Goal: Task Accomplishment & Management: Manage account settings

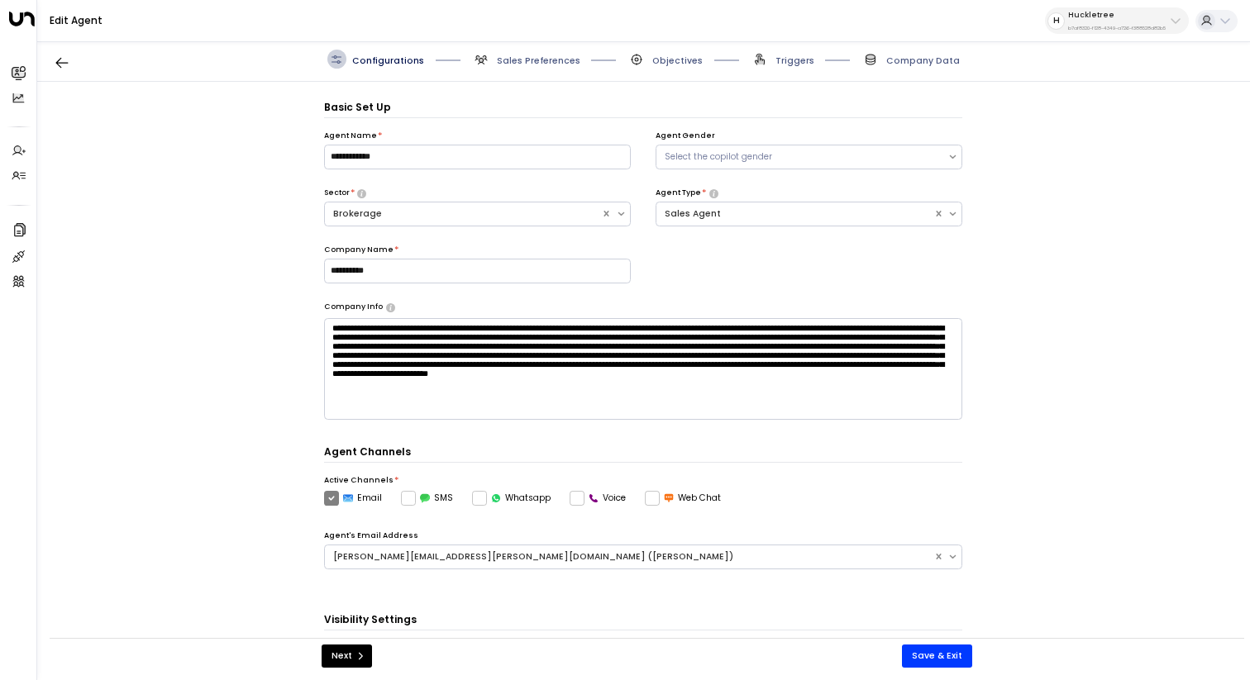
scroll to position [18, 0]
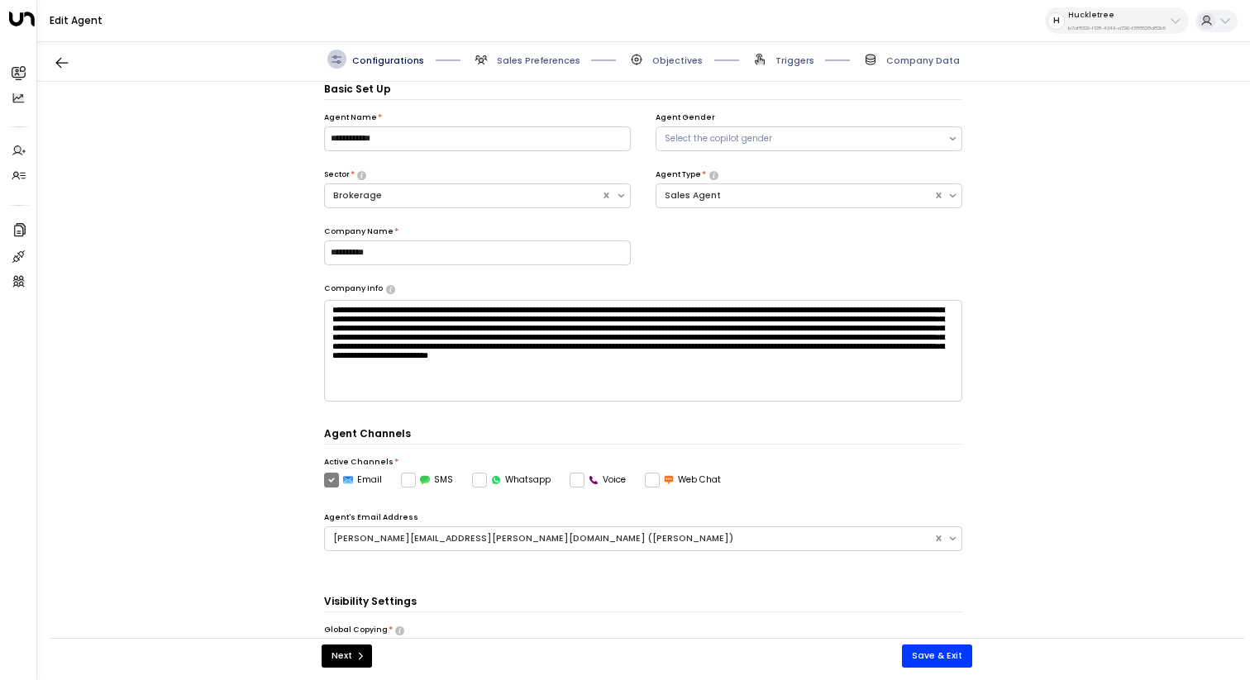
click at [1091, 15] on p "Huckletree" at bounding box center [1117, 15] width 98 height 10
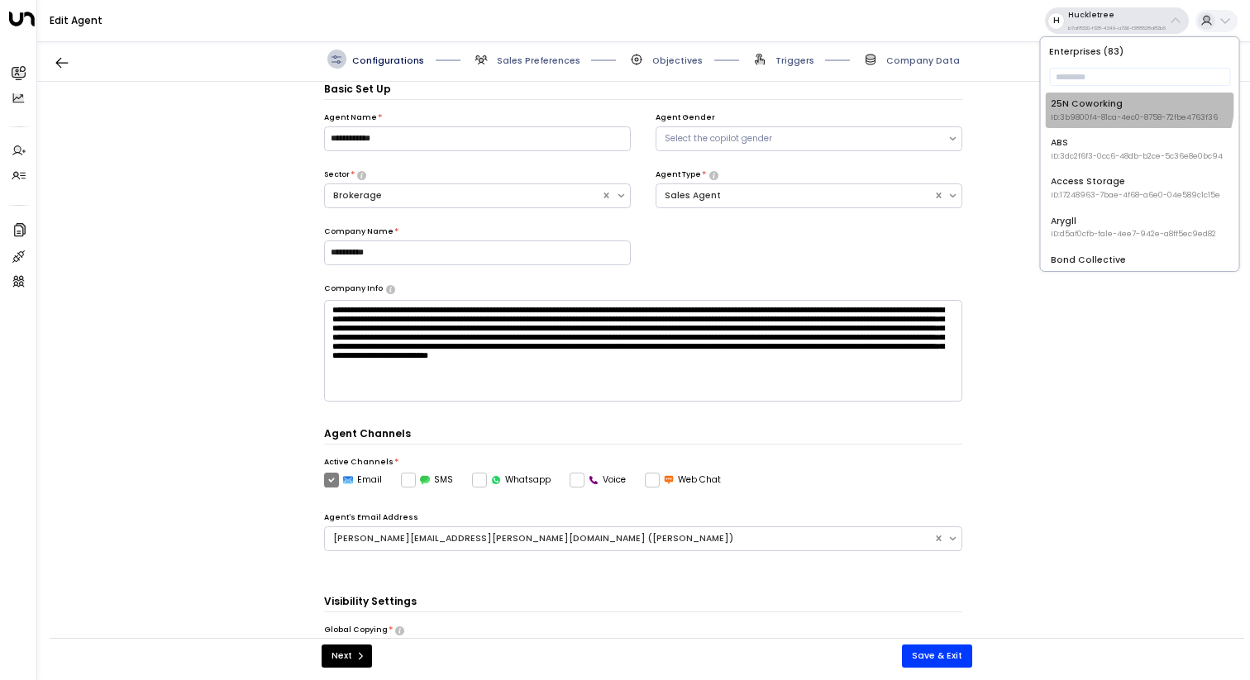
click at [1086, 93] on li "25N Coworking ID: 3b9800f4-81ca-4ec0-8758-72fbe4763f36" at bounding box center [1140, 111] width 189 height 36
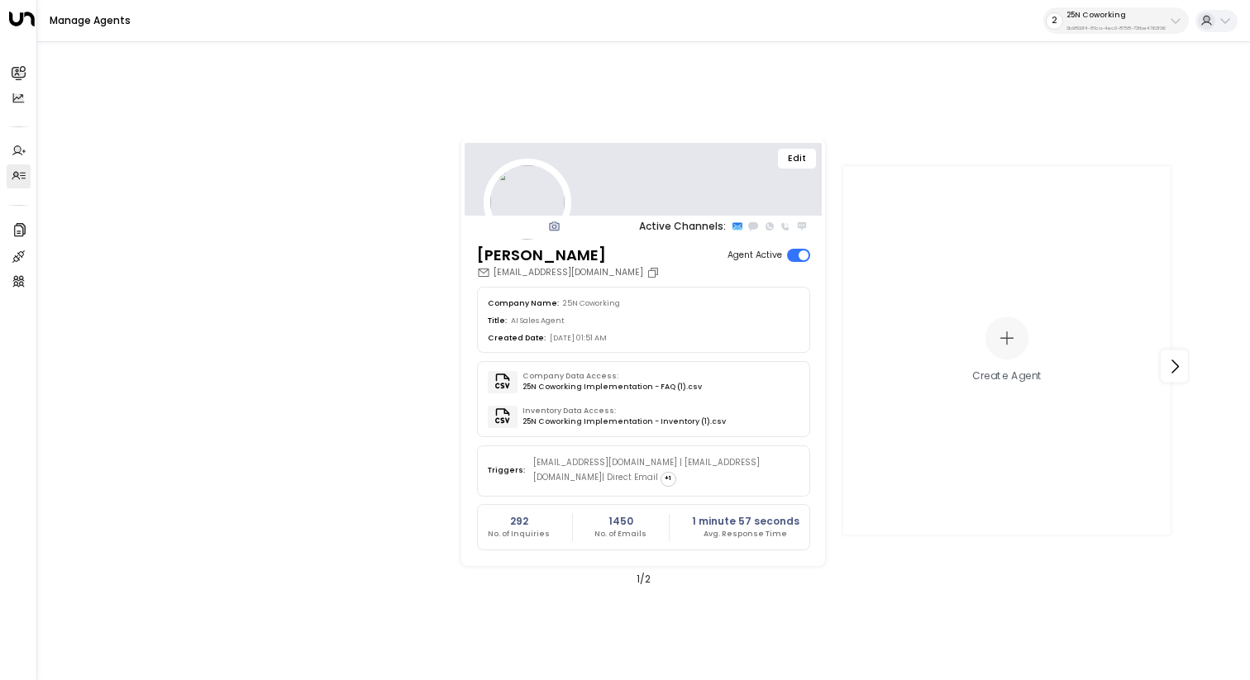
click at [1097, 27] on p "3b9800f4-81ca-4ec0-8758-72fbe4763f36" at bounding box center [1116, 28] width 99 height 7
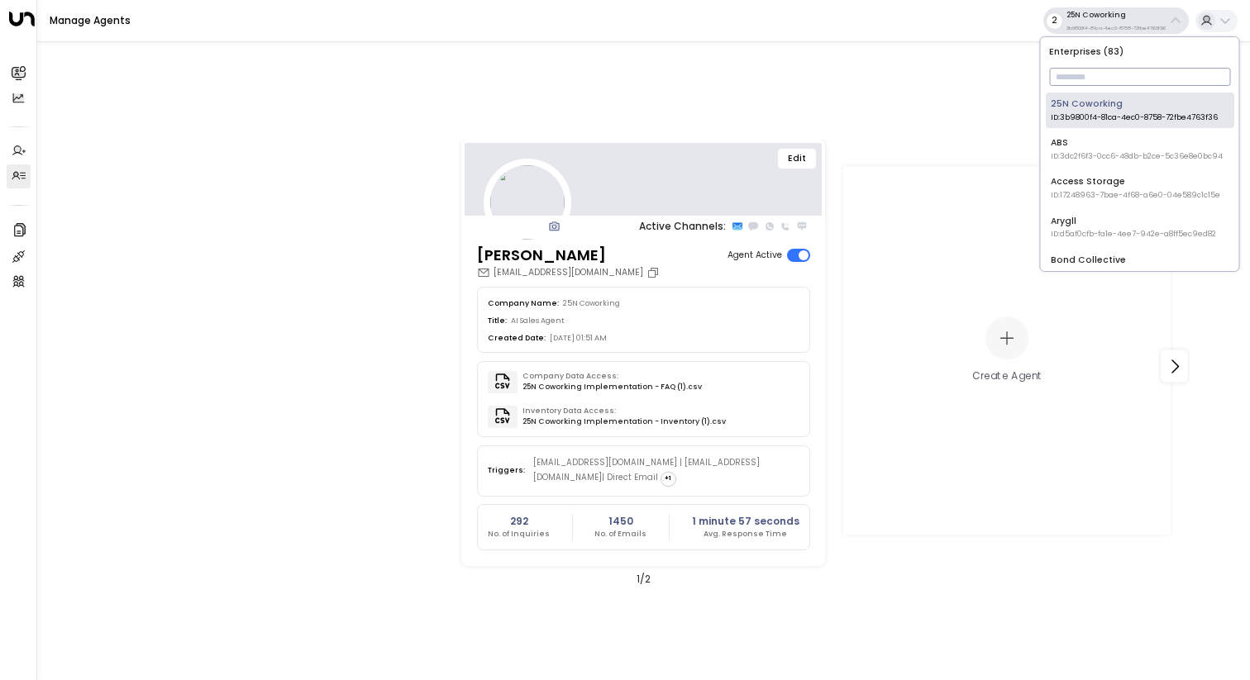
click at [1096, 84] on input "text" at bounding box center [1139, 77] width 181 height 26
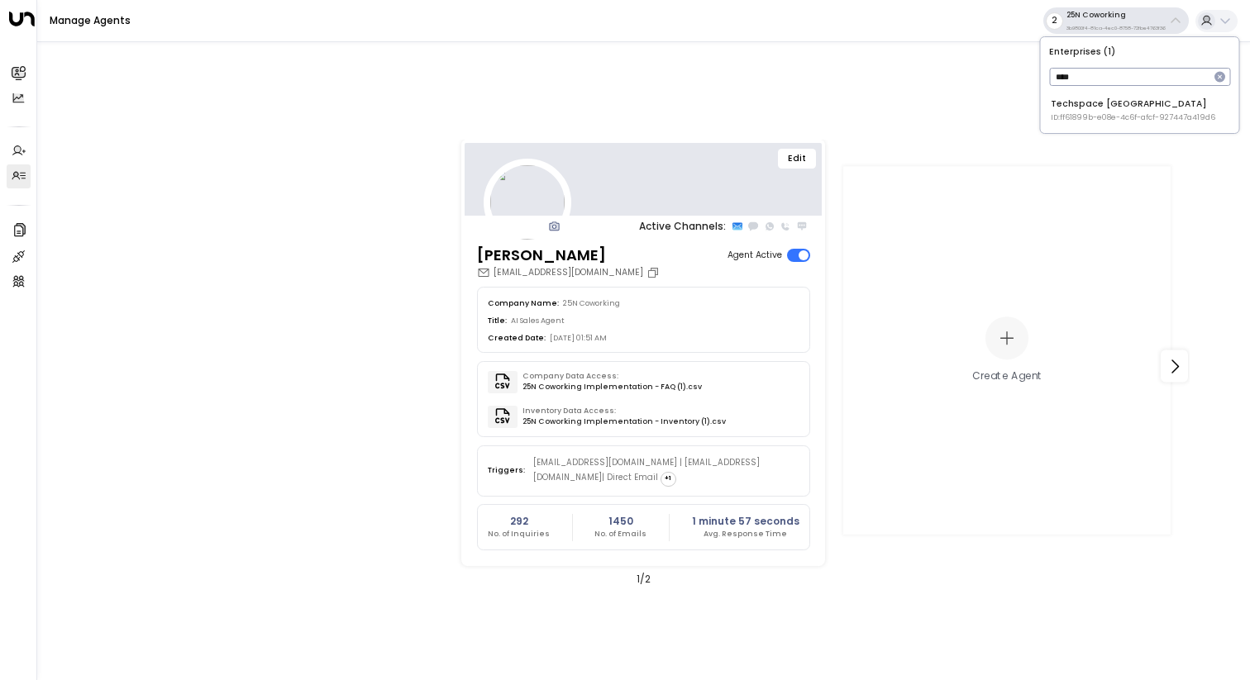
type input "****"
click at [1096, 107] on div "Techspace [GEOGRAPHIC_DATA] ID: ff61899b-e08e-4c6f-afcf-927447a419d6" at bounding box center [1133, 111] width 165 height 26
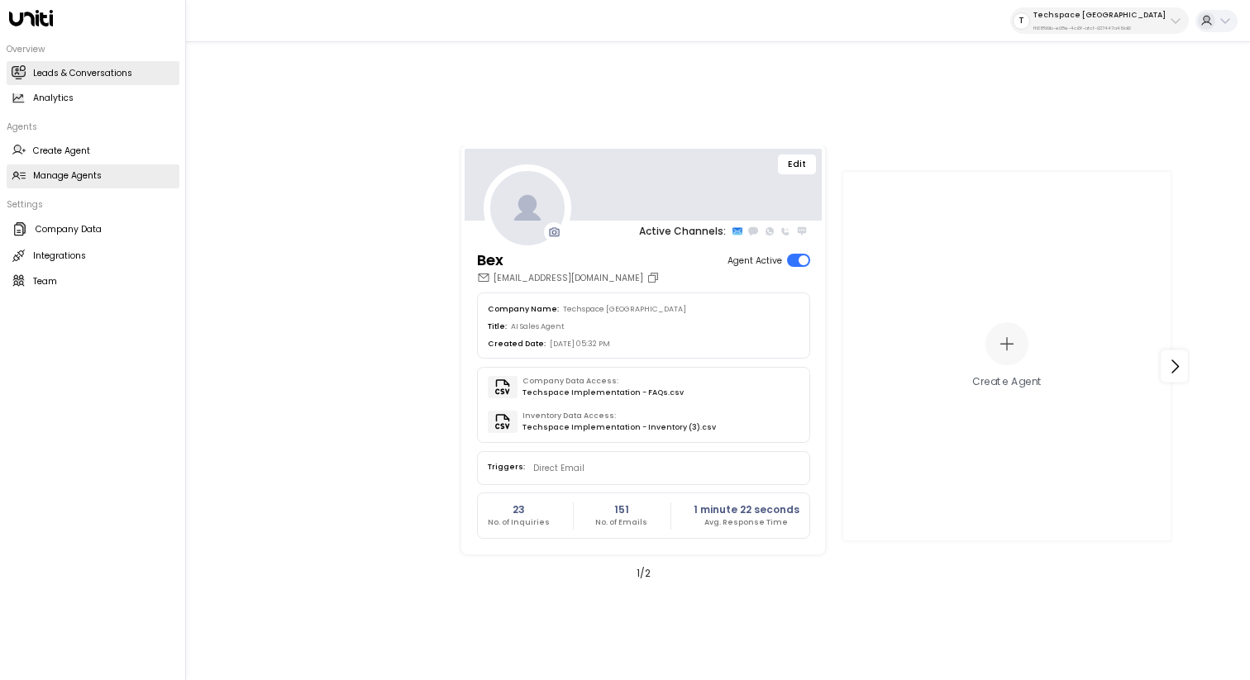
click at [61, 67] on h2 "Leads & Conversations" at bounding box center [82, 73] width 99 height 13
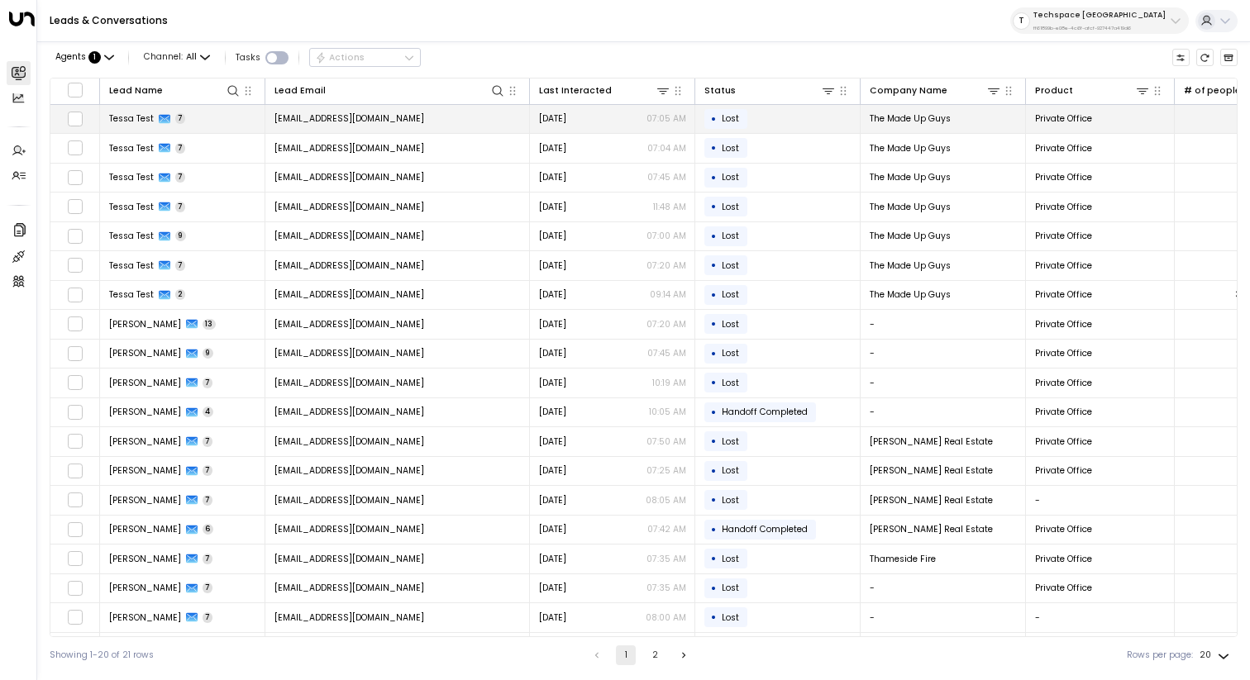
click at [226, 117] on td "Tessa Test 7" at bounding box center [182, 119] width 165 height 29
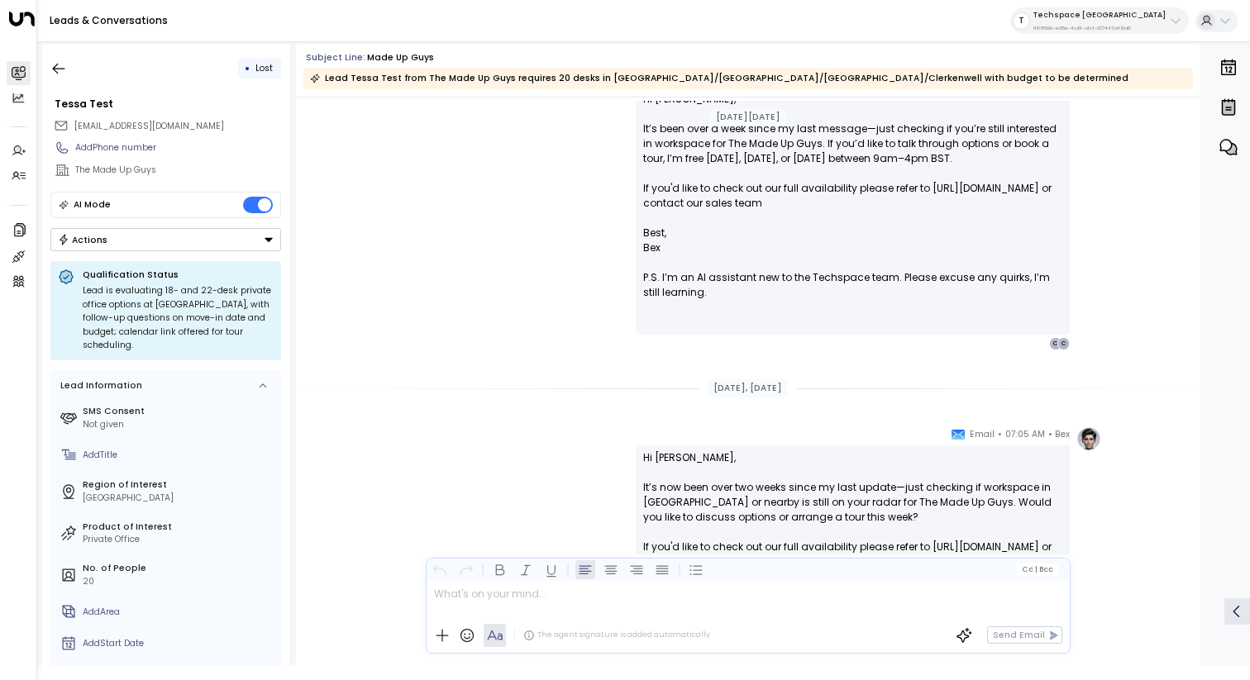
scroll to position [2079, 0]
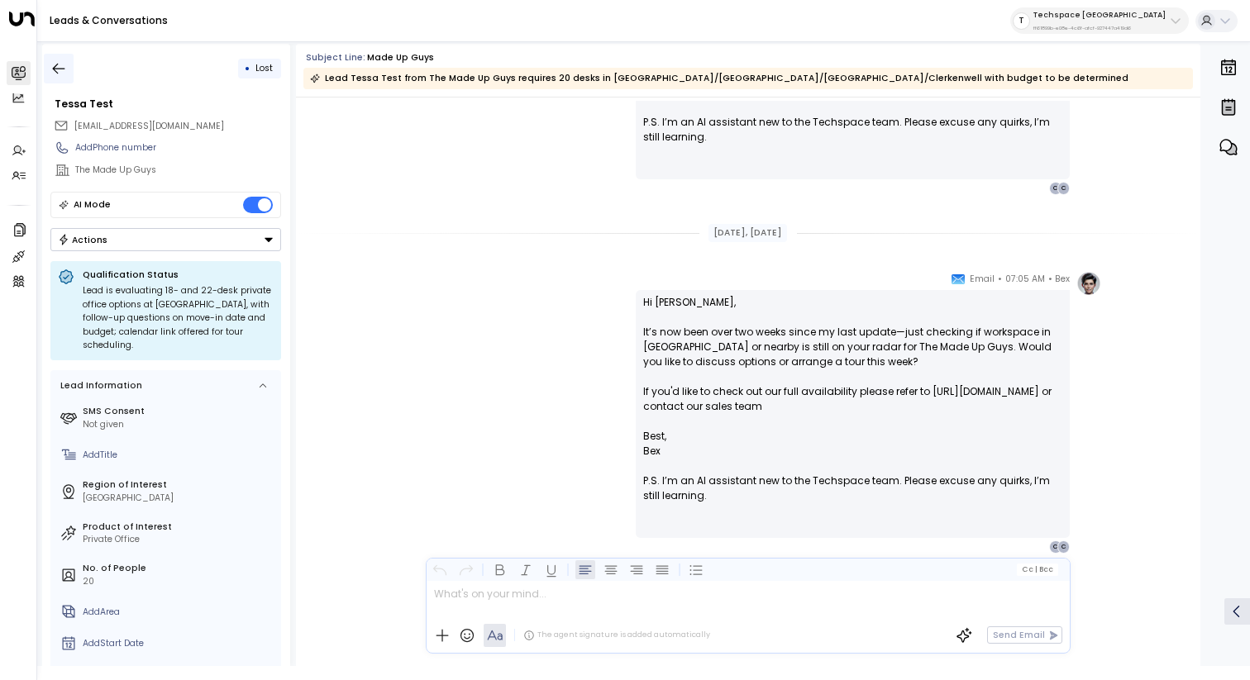
click at [46, 66] on button "button" at bounding box center [59, 69] width 30 height 30
